Goal: Task Accomplishment & Management: Use online tool/utility

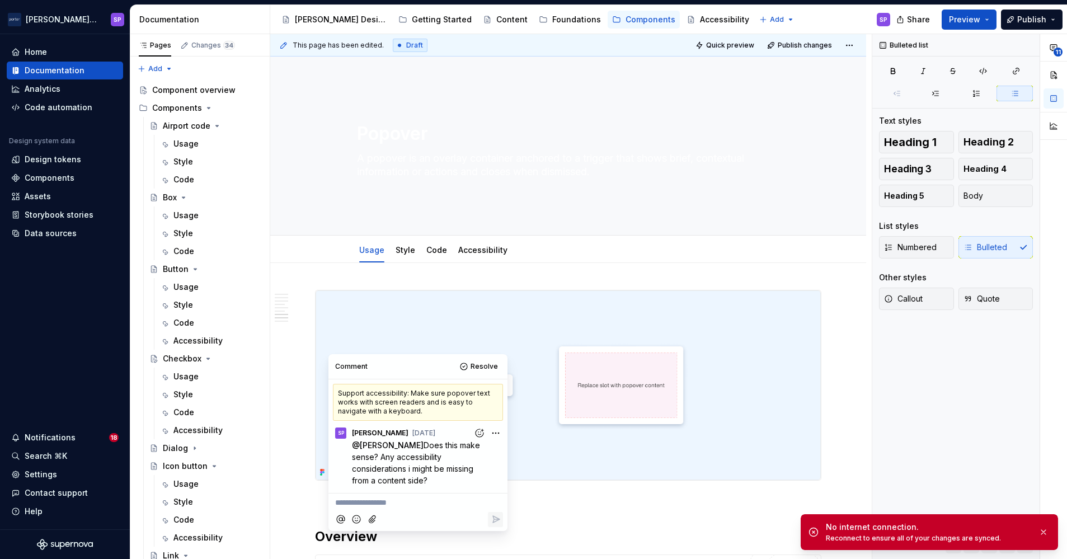
scroll to position [1427, 0]
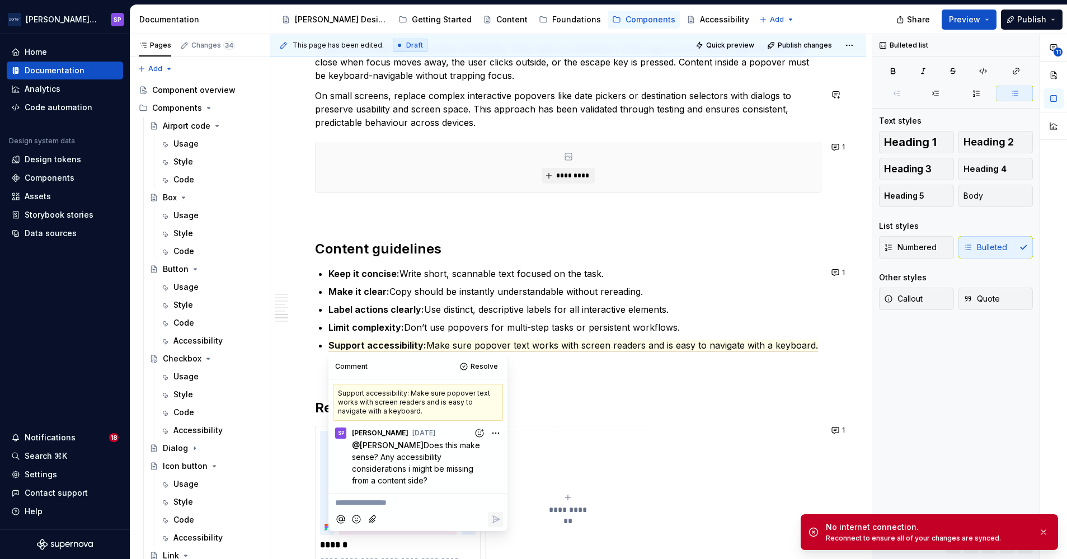
type textarea "*"
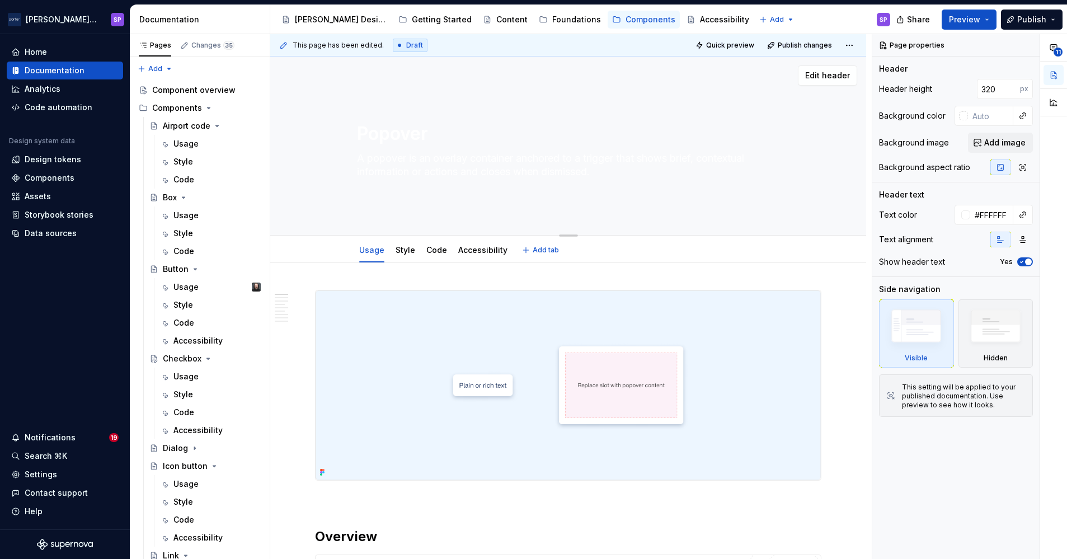
click at [475, 167] on textarea "A popover is an overlay container anchored to a trigger that shows brief, conte…" at bounding box center [566, 164] width 423 height 31
click at [501, 165] on textarea "A popover is an overlay container anchored to a trigger that shows brief, conte…" at bounding box center [566, 164] width 423 height 31
click at [496, 167] on textarea "A popover is an overlay container anchored to a trigger that shows brief, conte…" at bounding box center [566, 164] width 423 height 31
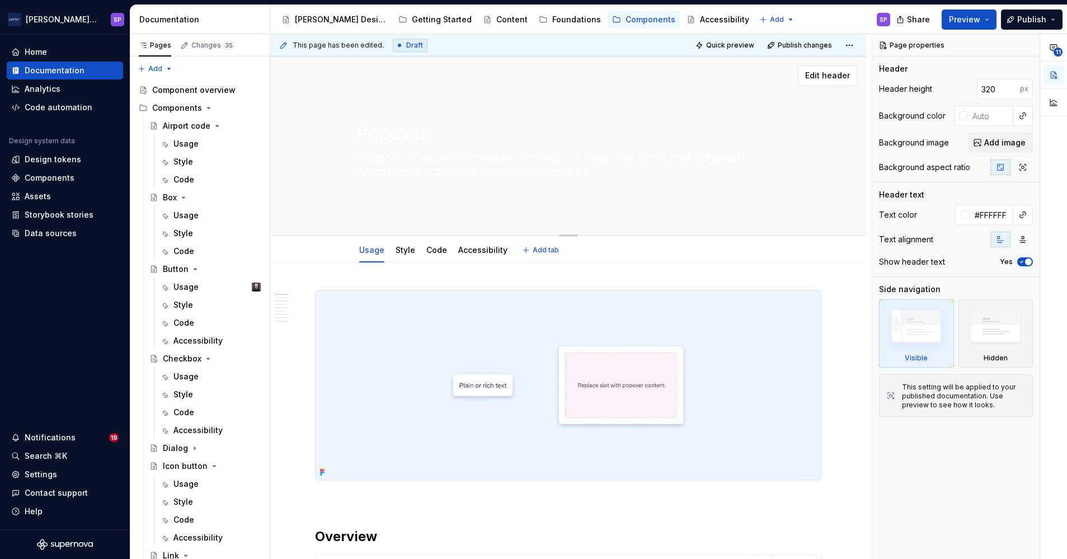
click at [496, 167] on textarea "A popover is an overlay container anchored to a trigger that shows brief, conte…" at bounding box center [566, 164] width 423 height 31
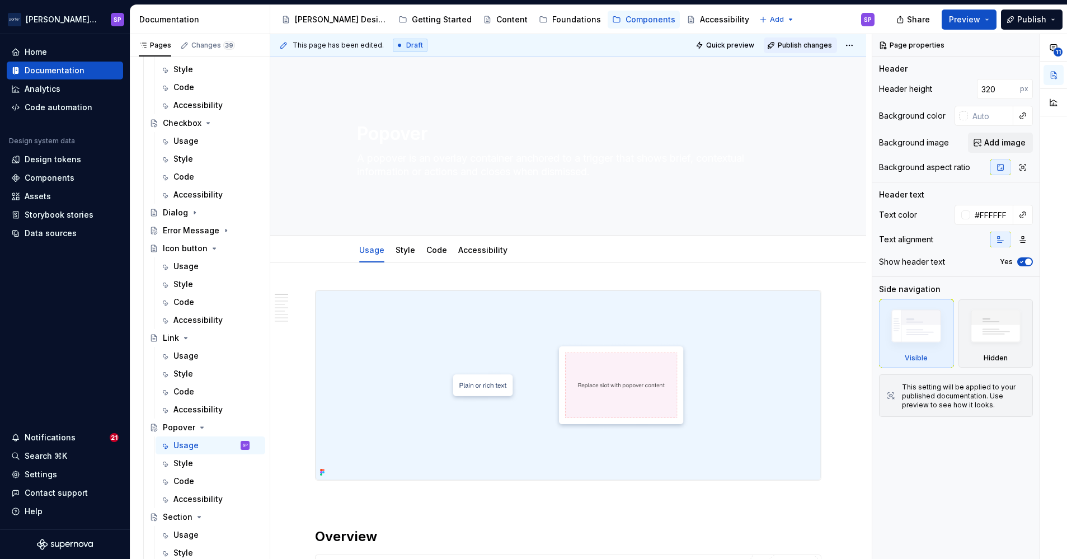
type textarea "*"
